Goal: Information Seeking & Learning: Check status

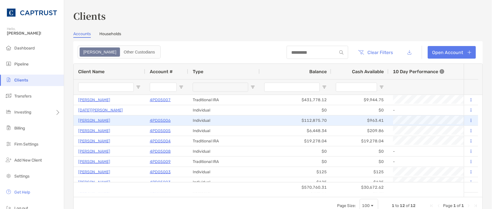
drag, startPoint x: 93, startPoint y: 119, endPoint x: 142, endPoint y: 119, distance: 48.6
click at [93, 119] on p "[PERSON_NAME]" at bounding box center [94, 120] width 32 height 7
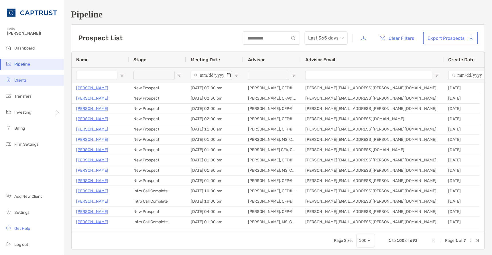
click at [15, 82] on span "Clients" at bounding box center [20, 80] width 12 height 5
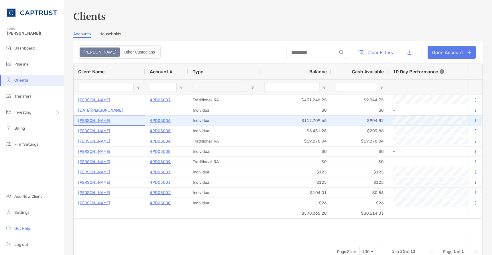
click at [94, 121] on p "[PERSON_NAME]" at bounding box center [94, 120] width 32 height 7
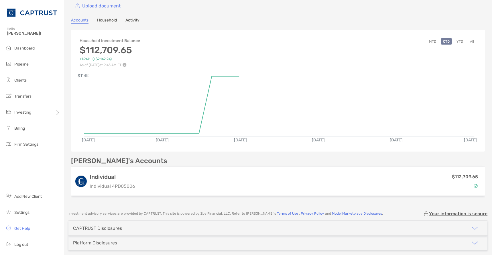
scroll to position [56, 0]
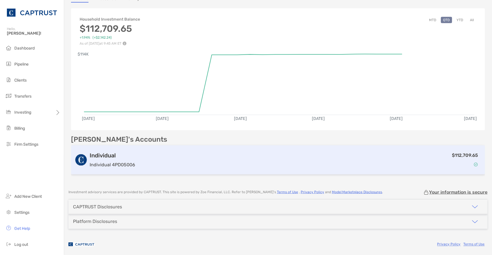
click at [292, 152] on div "$112,709.65" at bounding box center [309, 160] width 344 height 17
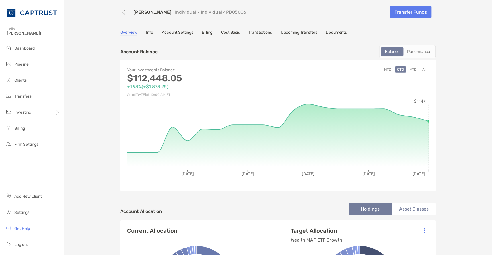
click at [253, 35] on link "Transactions" at bounding box center [259, 33] width 23 height 6
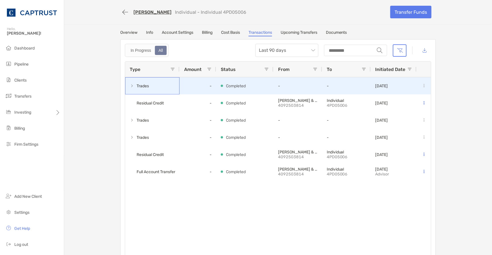
click at [130, 85] on span at bounding box center [132, 86] width 5 height 5
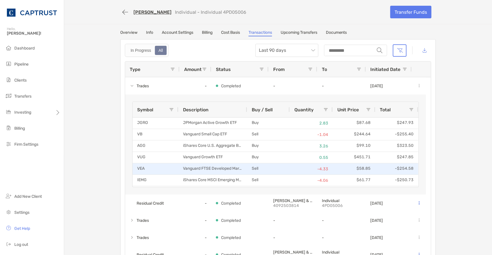
scroll to position [21, 0]
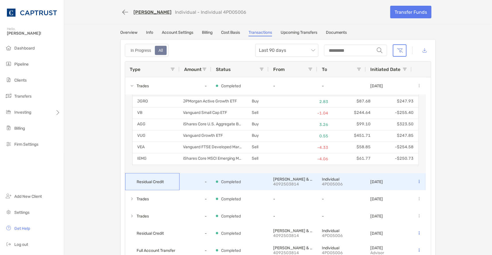
click at [165, 180] on div "Residual Credit" at bounding box center [152, 181] width 54 height 17
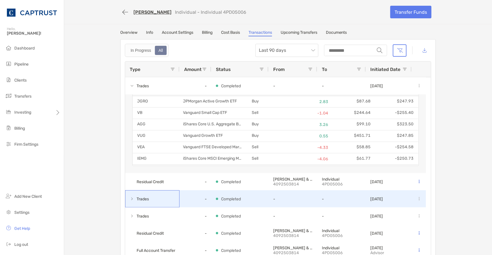
click at [164, 198] on div "Trades" at bounding box center [152, 198] width 54 height 17
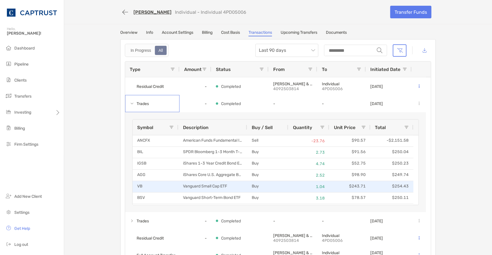
scroll to position [0, 0]
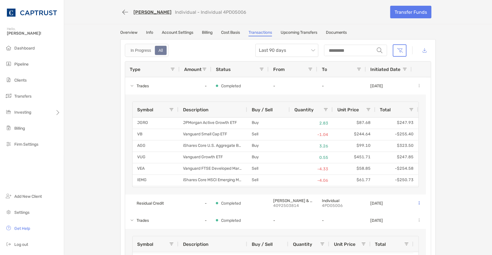
click at [127, 32] on link "Overview" at bounding box center [128, 33] width 17 height 6
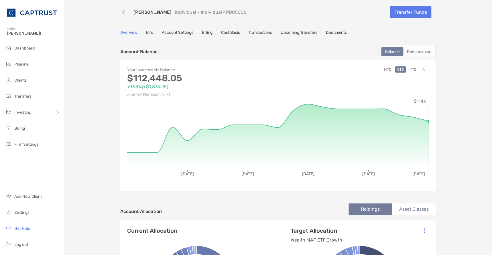
click at [177, 32] on link "Account Settings" at bounding box center [177, 33] width 31 height 6
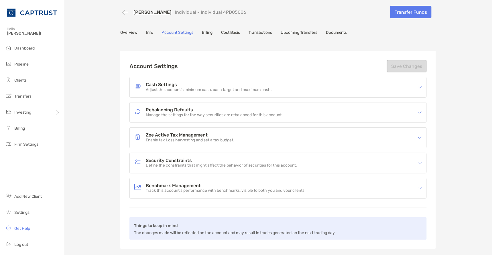
click at [149, 110] on h4 "Rebalancing Defaults" at bounding box center [214, 110] width 137 height 5
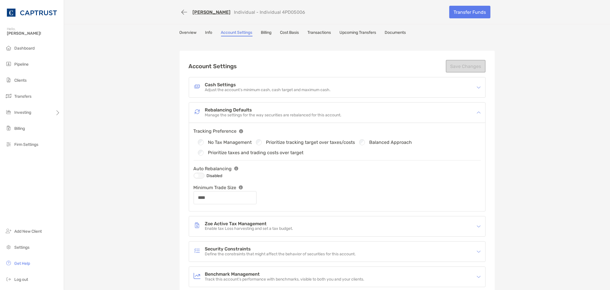
click at [220, 248] on h4 "Security Constraints" at bounding box center [280, 248] width 151 height 5
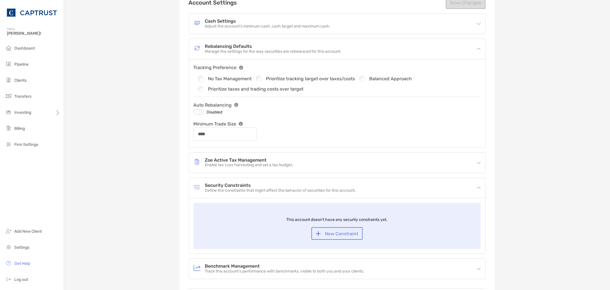
scroll to position [32, 0]
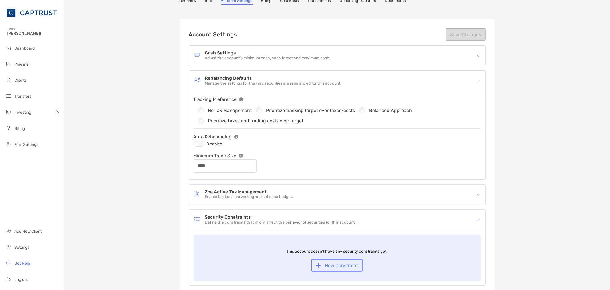
click at [259, 78] on h4 "Rebalancing Defaults" at bounding box center [273, 78] width 137 height 5
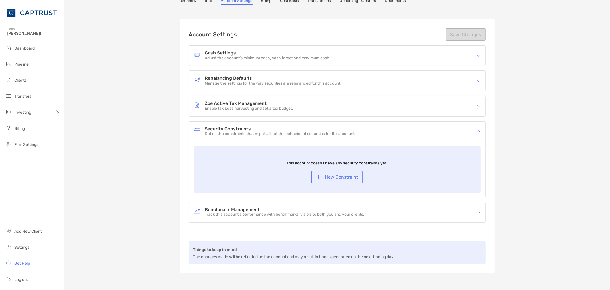
click at [259, 78] on h4 "Rebalancing Defaults" at bounding box center [273, 78] width 137 height 5
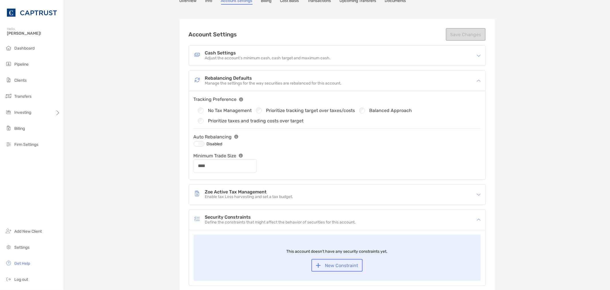
click at [243, 192] on h4 "Zoe Active Tax Management" at bounding box center [249, 191] width 88 height 5
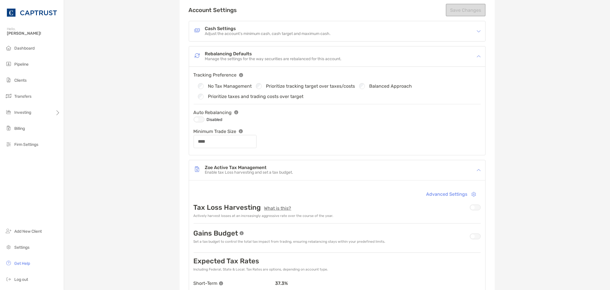
scroll to position [0, 0]
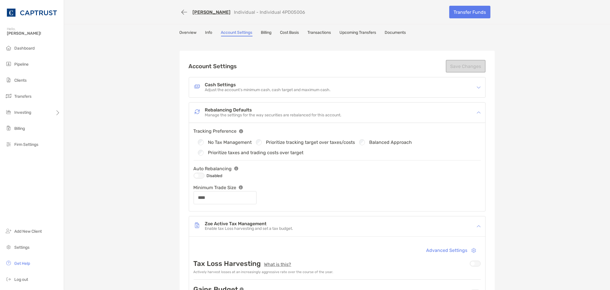
click at [186, 32] on link "Overview" at bounding box center [188, 33] width 17 height 6
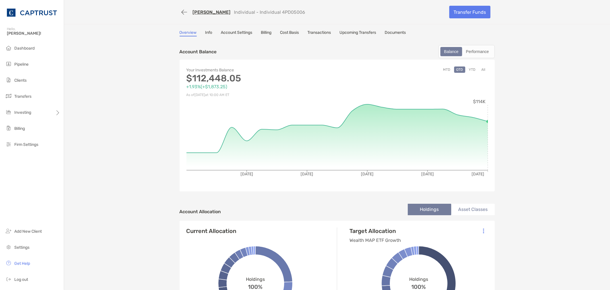
click at [193, 9] on link "[PERSON_NAME]" at bounding box center [212, 11] width 38 height 5
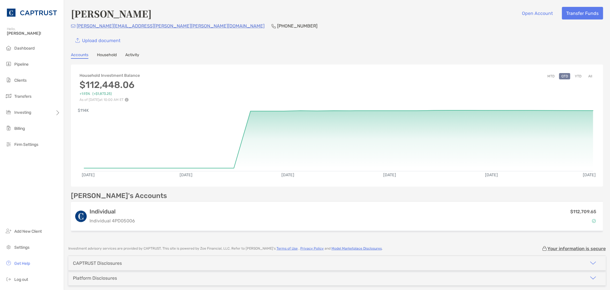
click at [104, 53] on link "Household" at bounding box center [107, 55] width 20 height 6
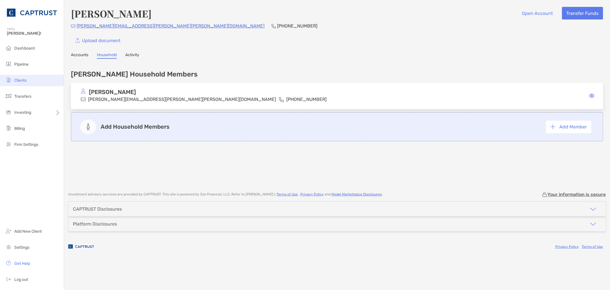
click at [19, 79] on span "Clients" at bounding box center [20, 80] width 12 height 5
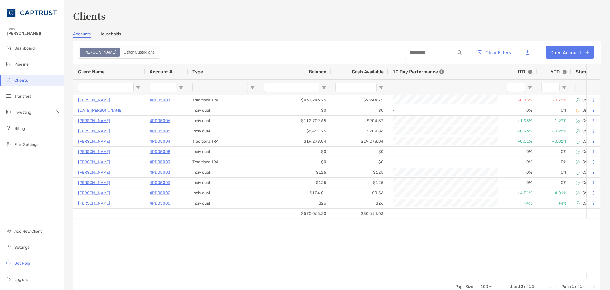
drag, startPoint x: 252, startPoint y: 272, endPoint x: 285, endPoint y: 275, distance: 33.0
click at [336, 275] on div "Client Name Account # Type Balance Cash Available 10 Day Performance ITD YTD St…" at bounding box center [337, 171] width 527 height 214
drag, startPoint x: 212, startPoint y: 267, endPoint x: 231, endPoint y: 259, distance: 20.7
click at [212, 267] on div "Michael Bartolillo 4PD05007 Traditional IRA $431,246.25 $9,944.75 -0.75% -0.75%…" at bounding box center [330, 184] width 513 height 178
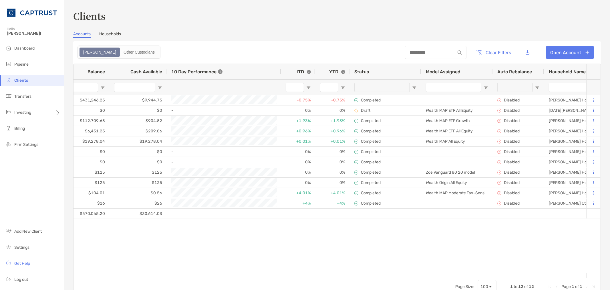
scroll to position [0, 98]
